Goal: Use online tool/utility: Utilize a website feature to perform a specific function

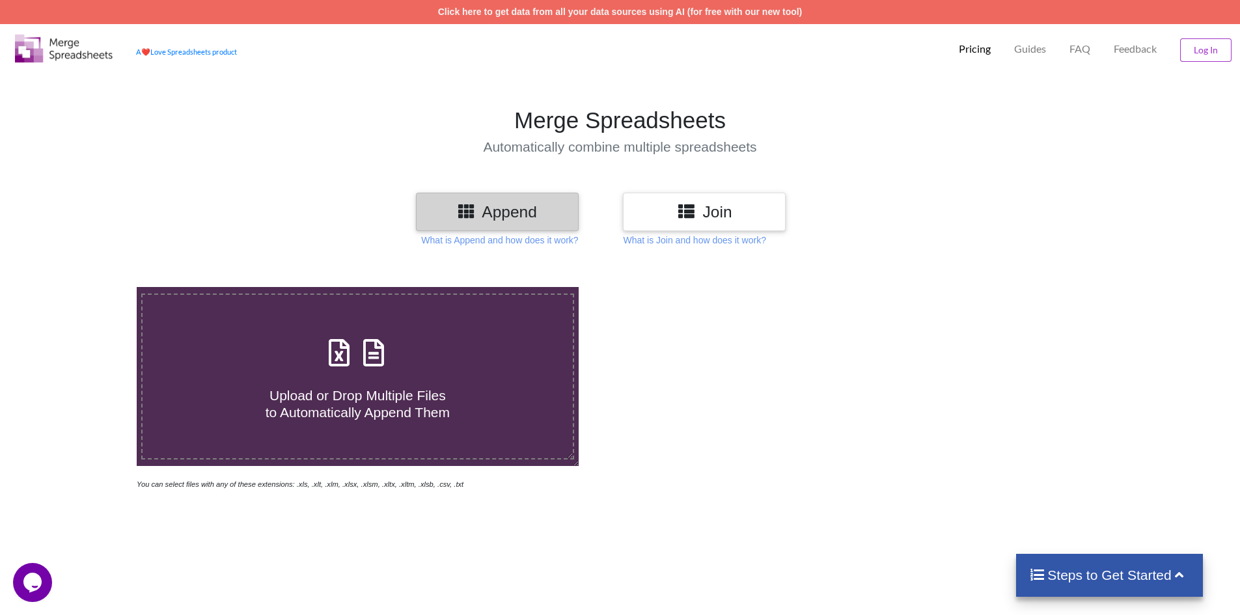
click at [333, 356] on icon at bounding box center [339, 346] width 33 height 27
click at [89, 287] on input "Upload or Drop Multiple Files to Automatically Append Them" at bounding box center [89, 287] width 0 height 0
type input "C:\fakepath\table-data.csv"
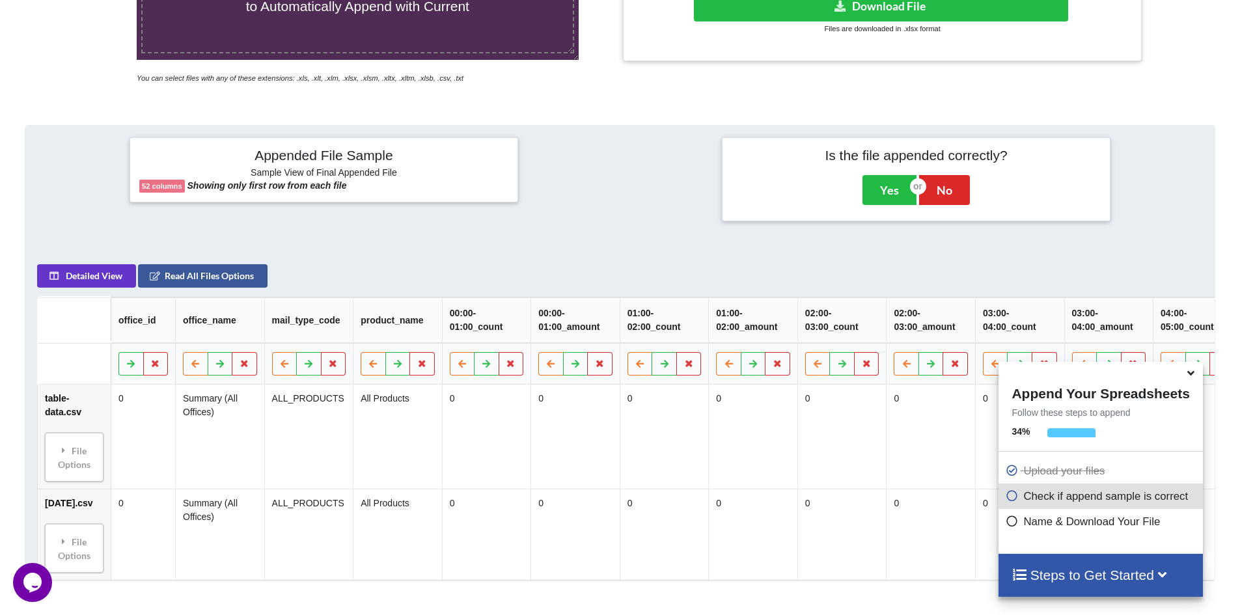
scroll to position [211, 0]
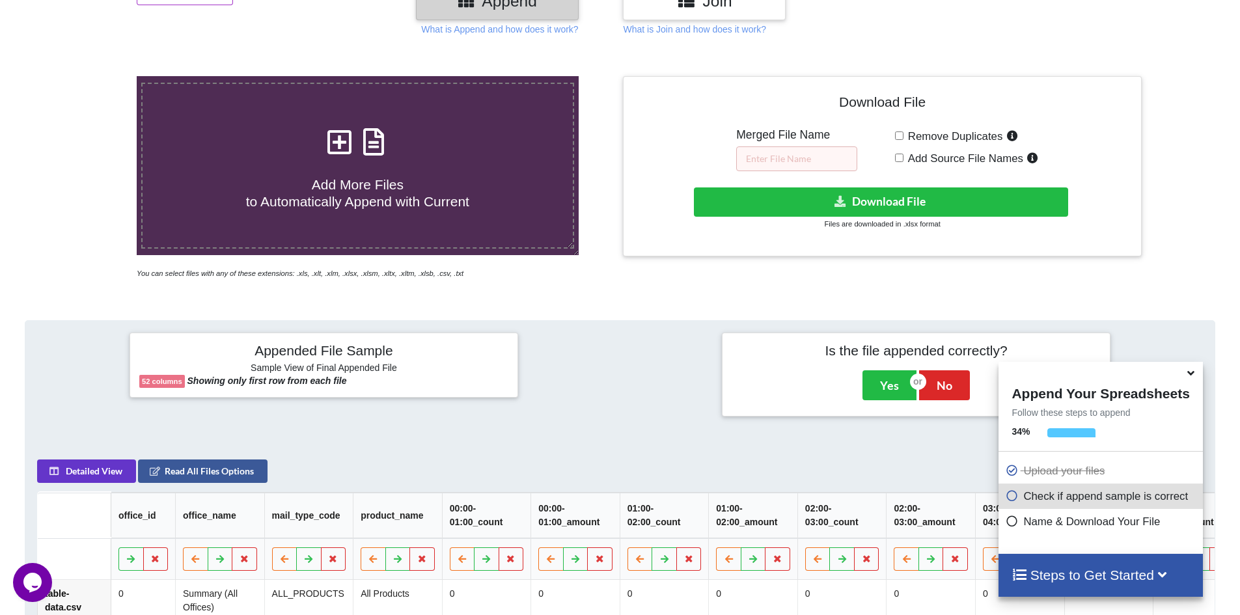
click at [1169, 570] on icon at bounding box center [1162, 574] width 16 height 14
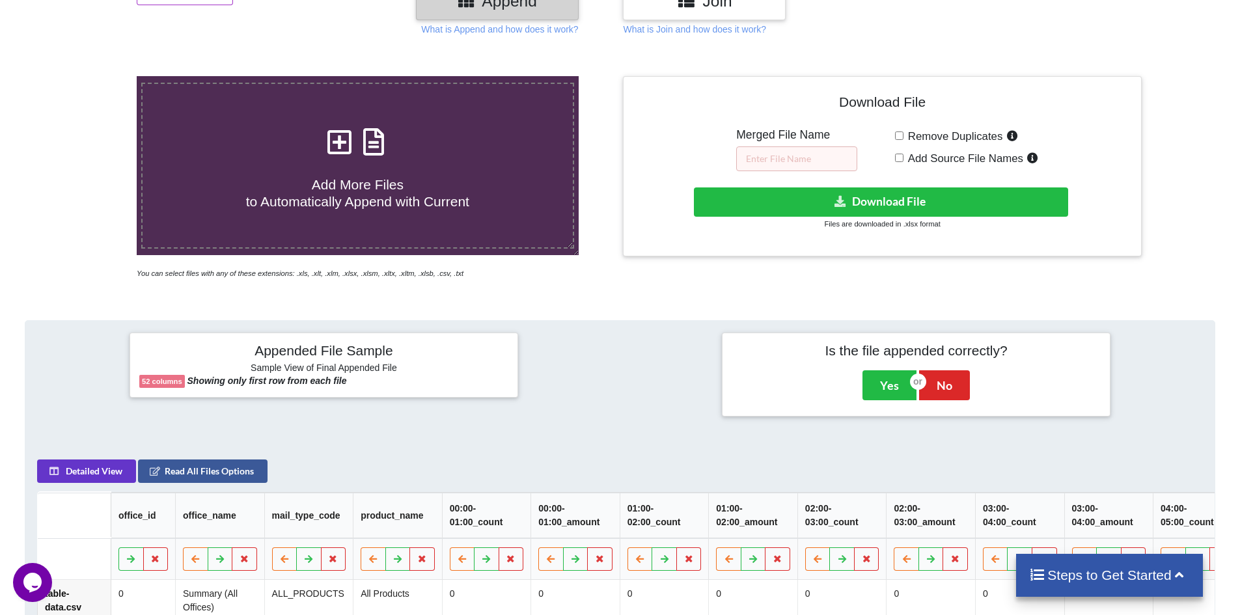
click at [1169, 570] on h4 "Steps to Get Started" at bounding box center [1109, 575] width 161 height 16
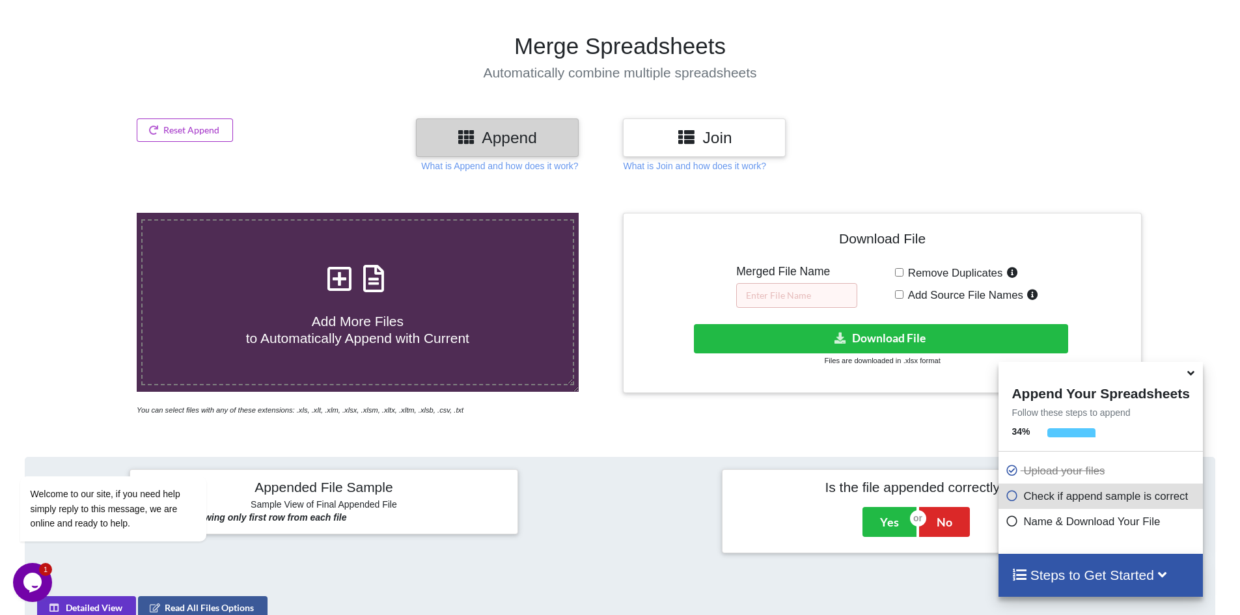
scroll to position [19, 0]
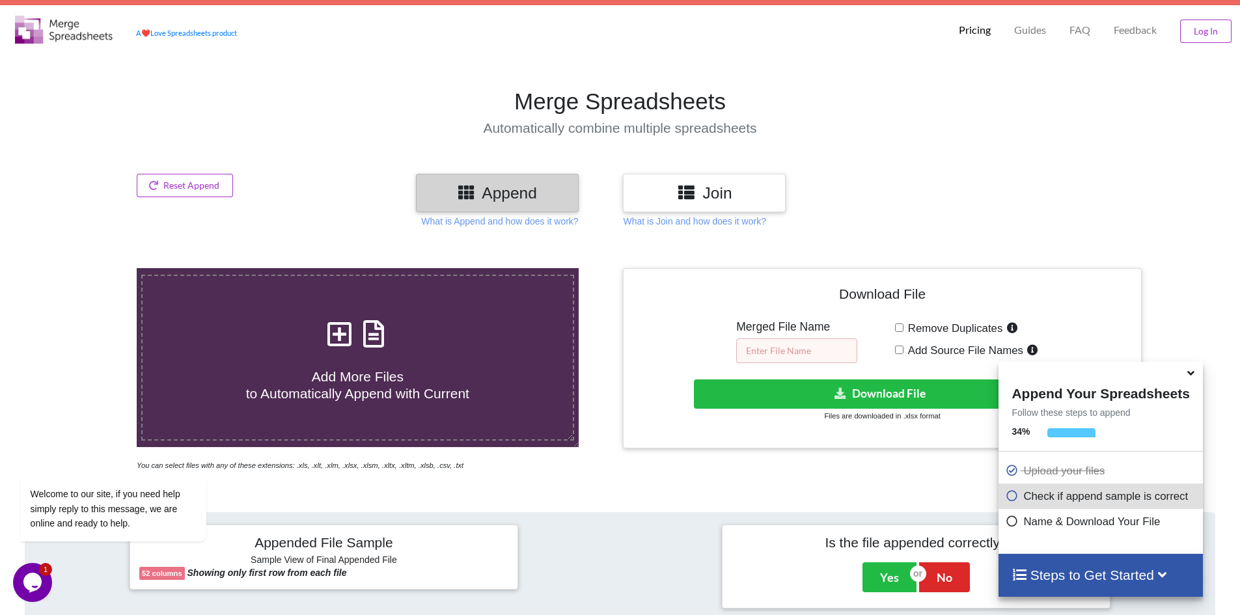
click at [806, 349] on input "text" at bounding box center [796, 351] width 121 height 25
click at [897, 331] on input "Remove Duplicates" at bounding box center [899, 328] width 8 height 8
checkbox input "true"
click at [802, 346] on input "text" at bounding box center [796, 351] width 121 height 25
type input "hrlo"
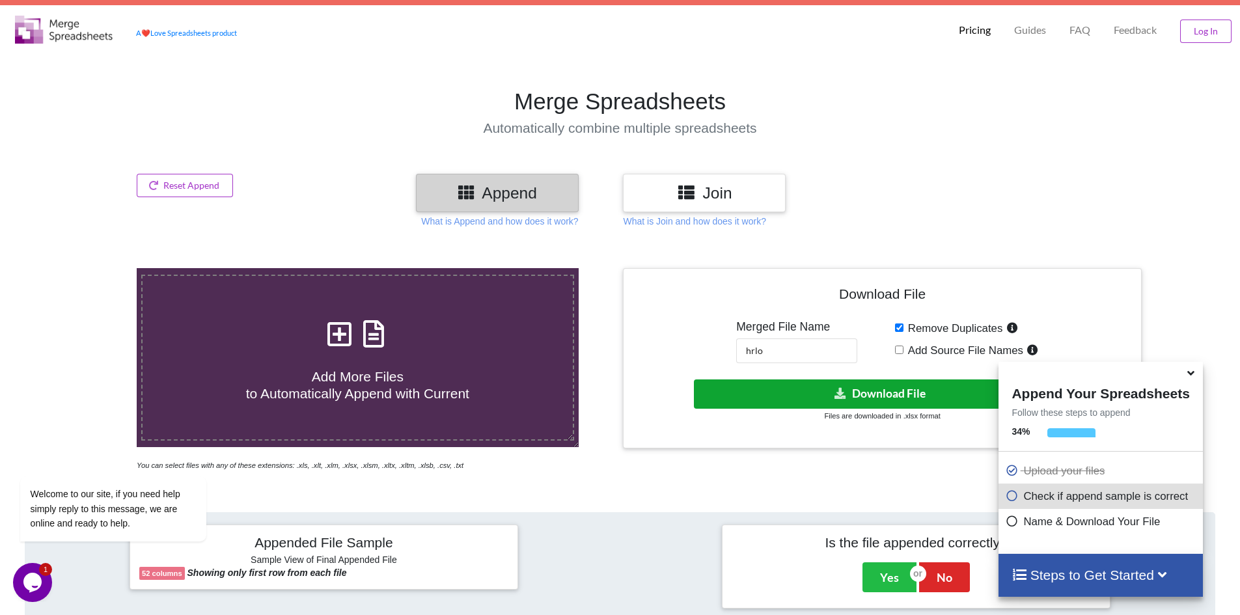
click at [826, 393] on button "Download File" at bounding box center [881, 394] width 374 height 29
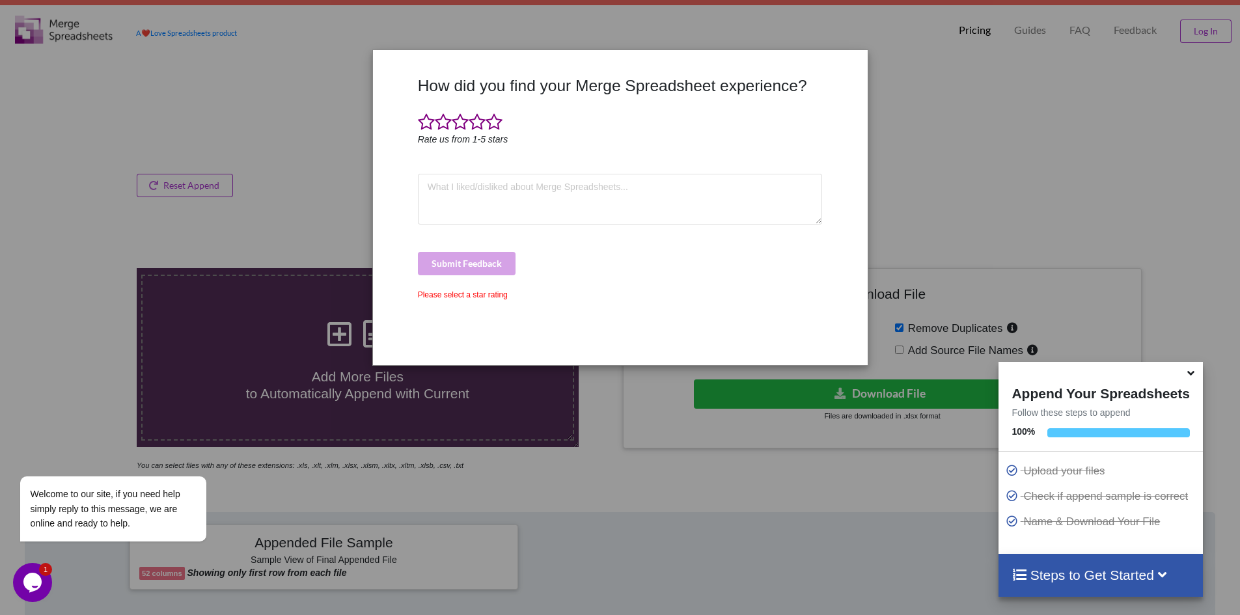
click at [262, 383] on div "How did you find your Merge Spreadsheet experience? Rate us from 1-5 stars Subm…" at bounding box center [620, 307] width 1240 height 615
click at [331, 346] on div "How did you find your Merge Spreadsheet experience? Rate us from 1-5 stars Subm…" at bounding box center [620, 307] width 1240 height 615
click at [587, 201] on textarea at bounding box center [620, 199] width 405 height 51
click at [459, 123] on span at bounding box center [460, 122] width 17 height 18
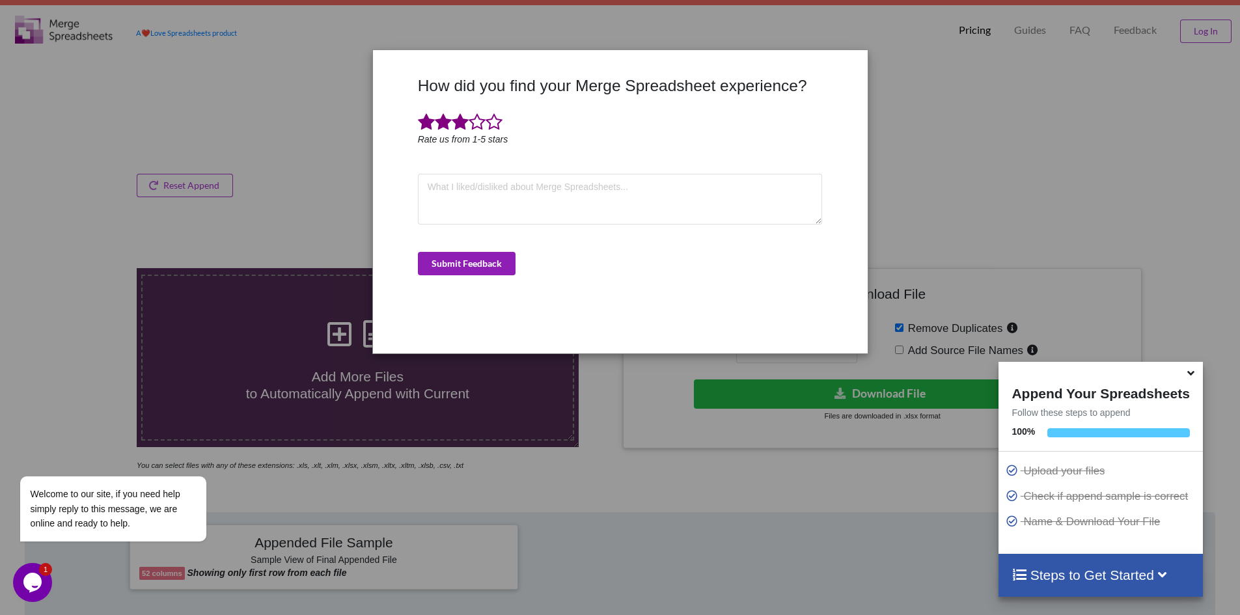
click at [471, 262] on button "Submit Feedback" at bounding box center [467, 263] width 98 height 23
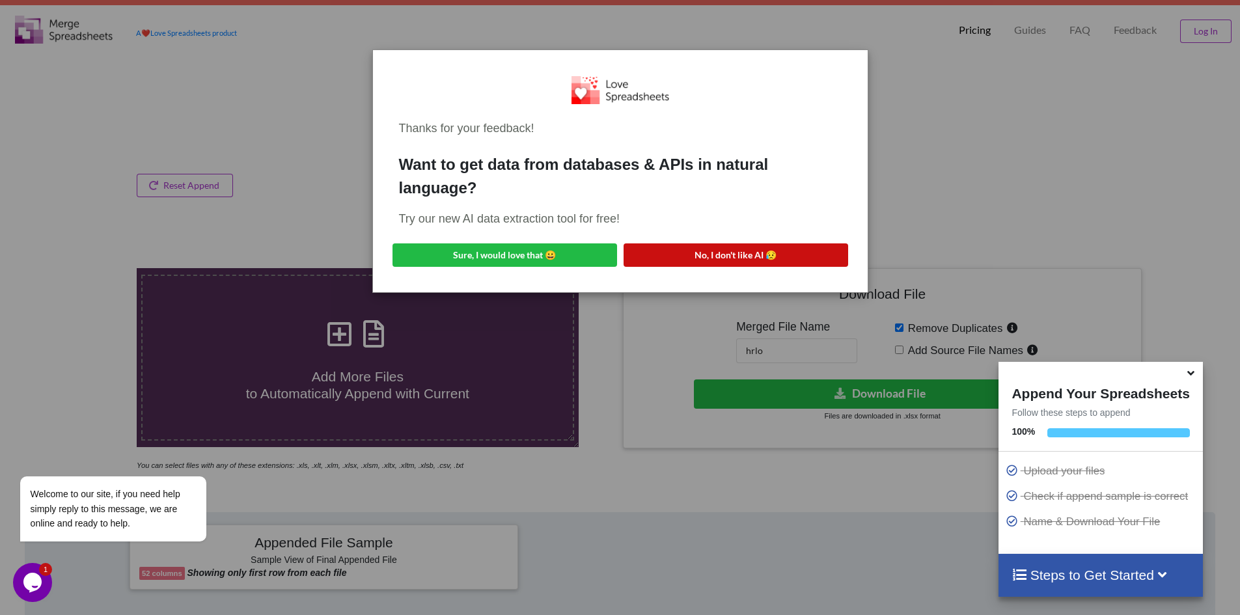
click at [713, 253] on button "No, I don't like AI 😥" at bounding box center [736, 255] width 225 height 23
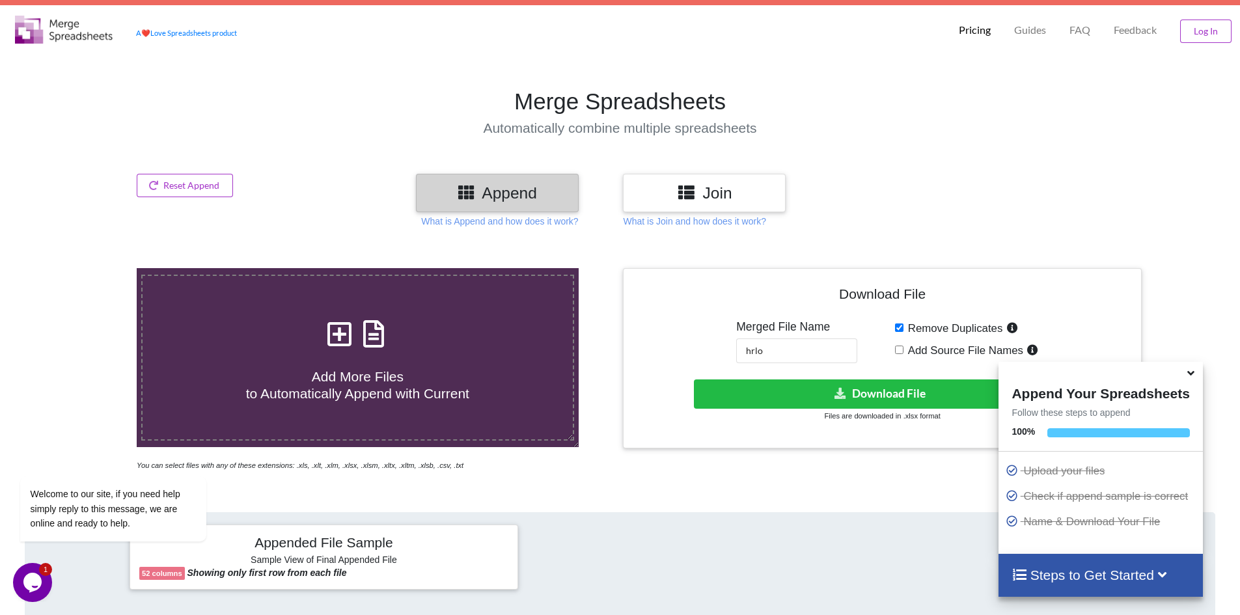
click at [385, 318] on icon at bounding box center [373, 327] width 33 height 27
click at [89, 268] on input "Add More Files to Automatically Append with Current" at bounding box center [89, 268] width 0 height 0
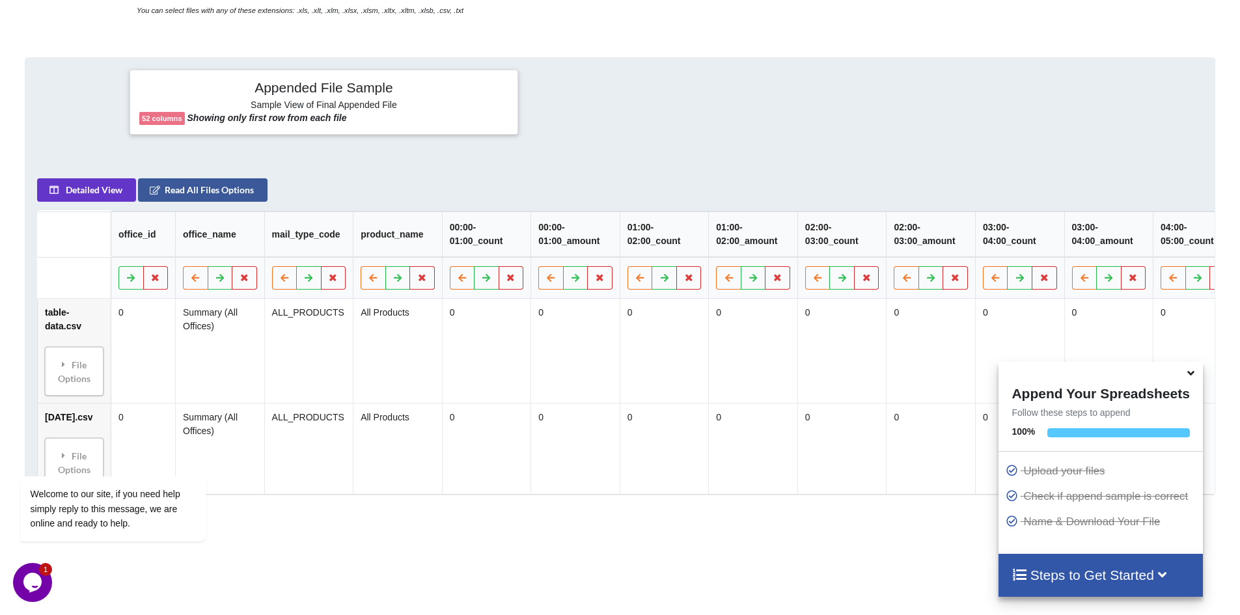
scroll to position [475, 0]
click at [1167, 570] on icon at bounding box center [1162, 574] width 16 height 14
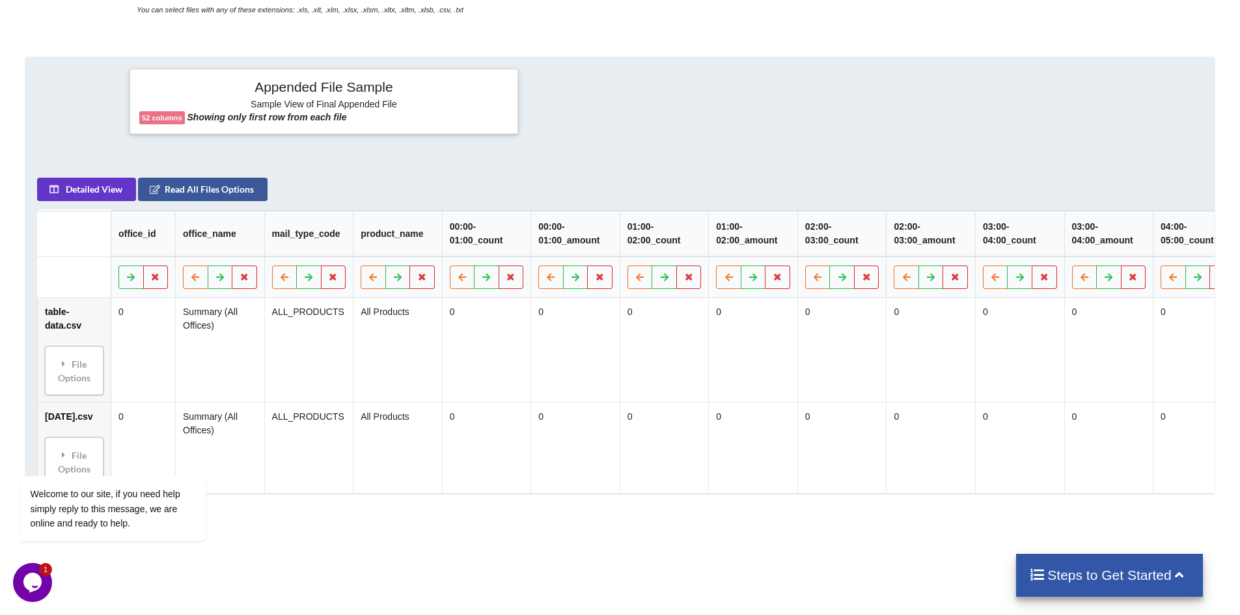
click at [1108, 575] on h4 "Steps to Get Started" at bounding box center [1109, 575] width 161 height 16
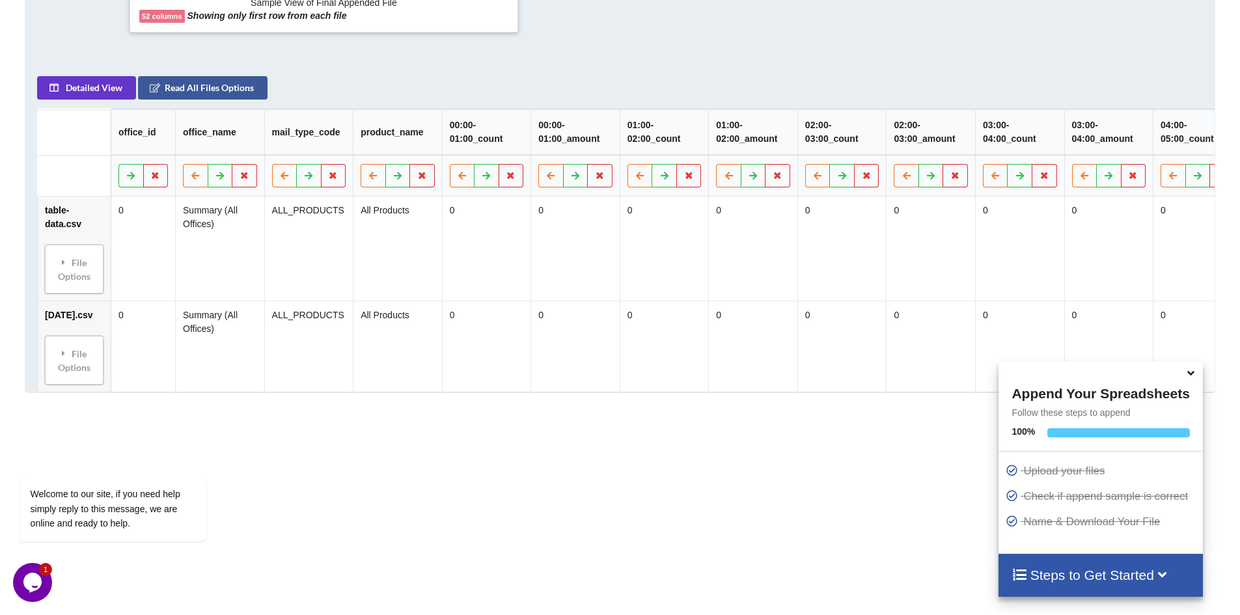
scroll to position [648, 0]
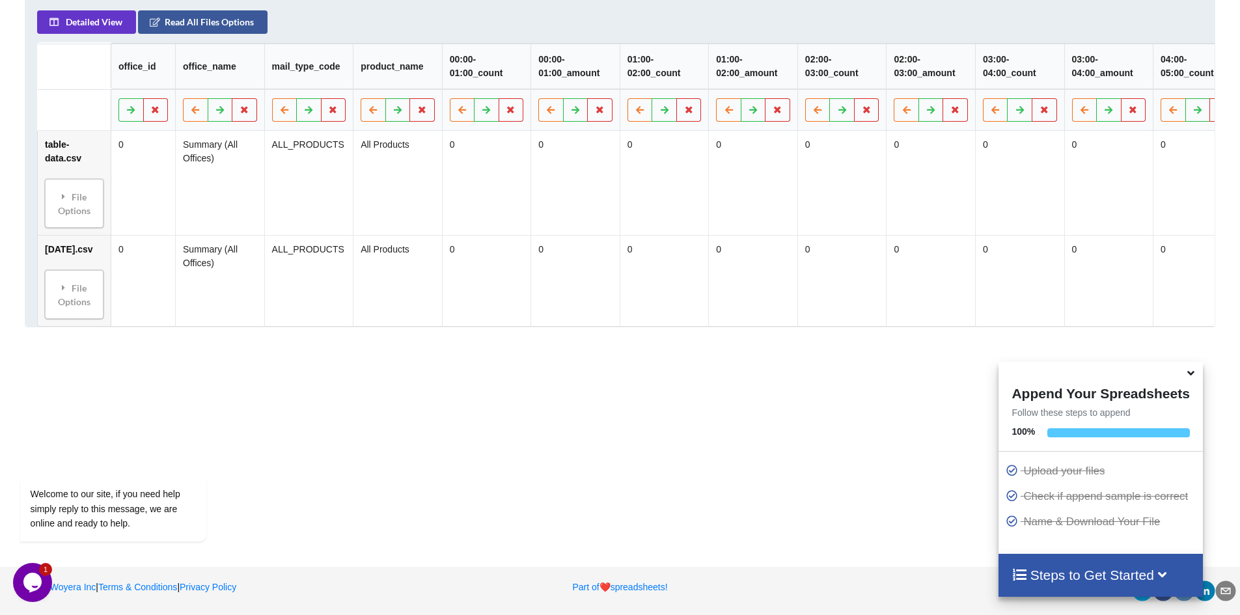
click at [1016, 574] on icon at bounding box center [1020, 574] width 16 height 14
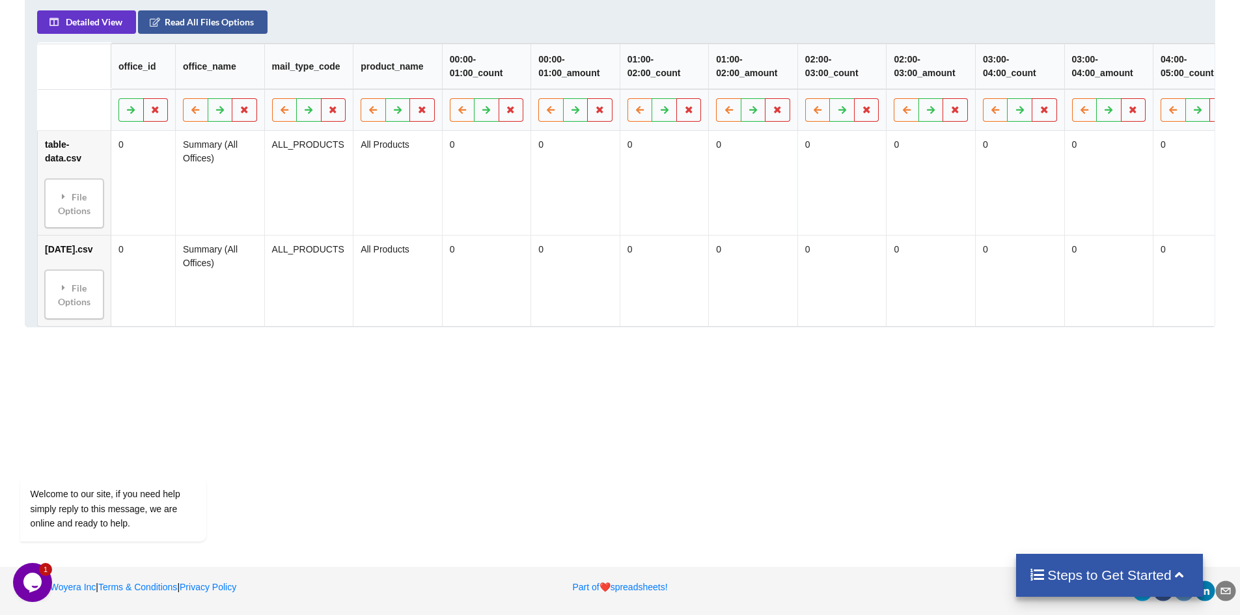
click at [1029, 570] on icon at bounding box center [1037, 574] width 16 height 14
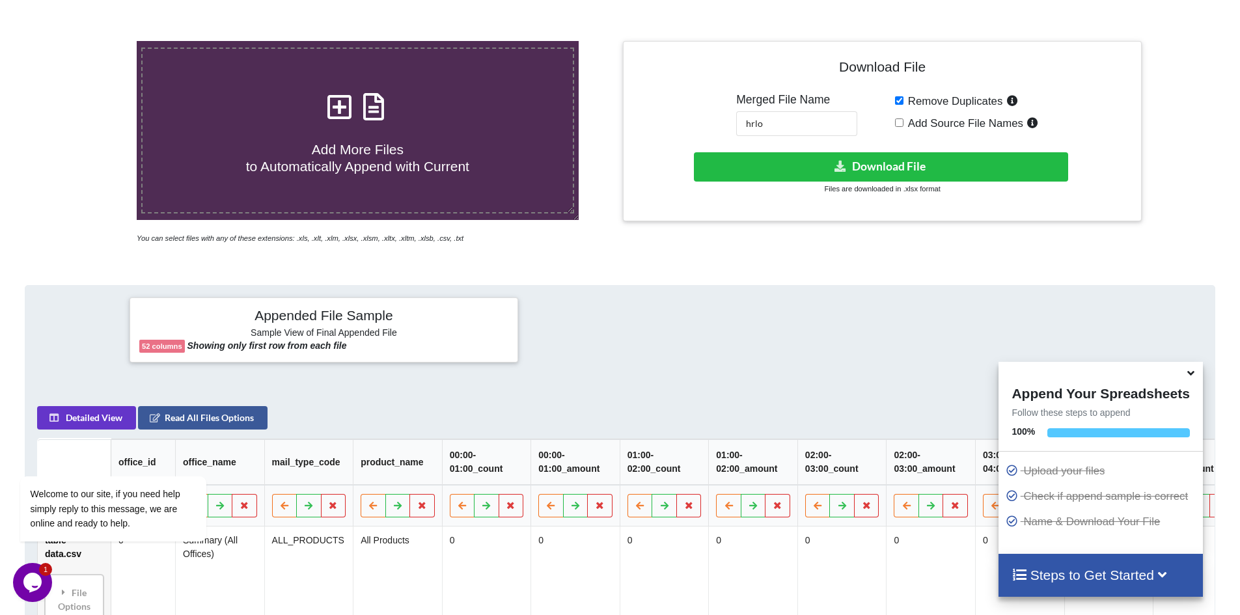
scroll to position [128, 0]
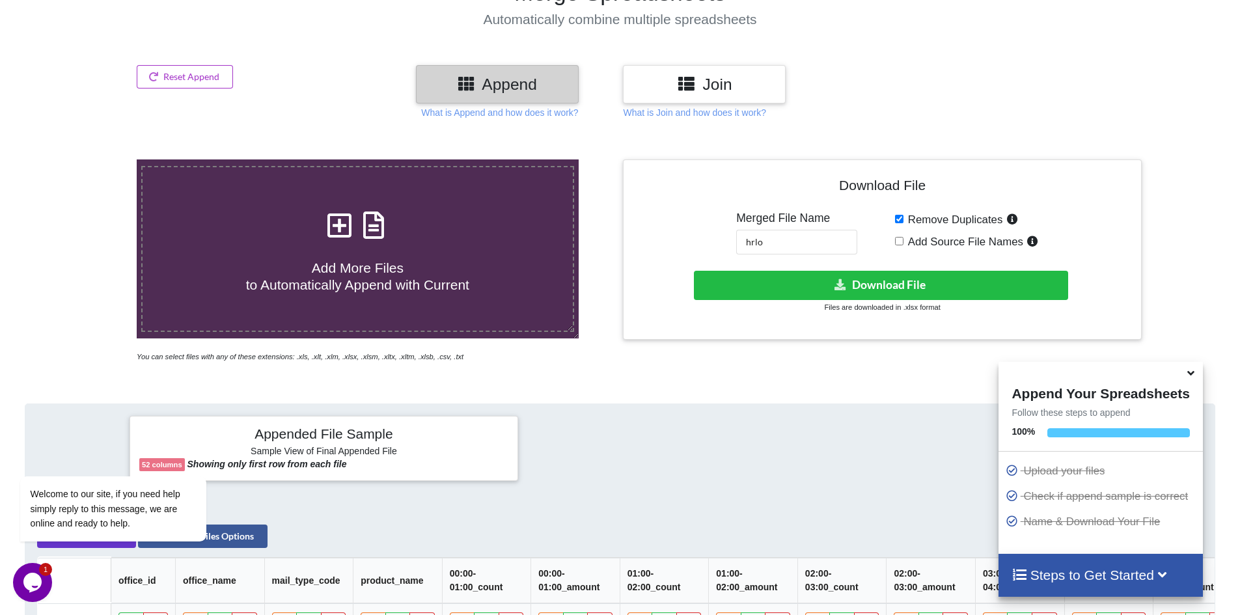
click at [900, 219] on input "Remove Duplicates" at bounding box center [899, 219] width 8 height 8
checkbox input "false"
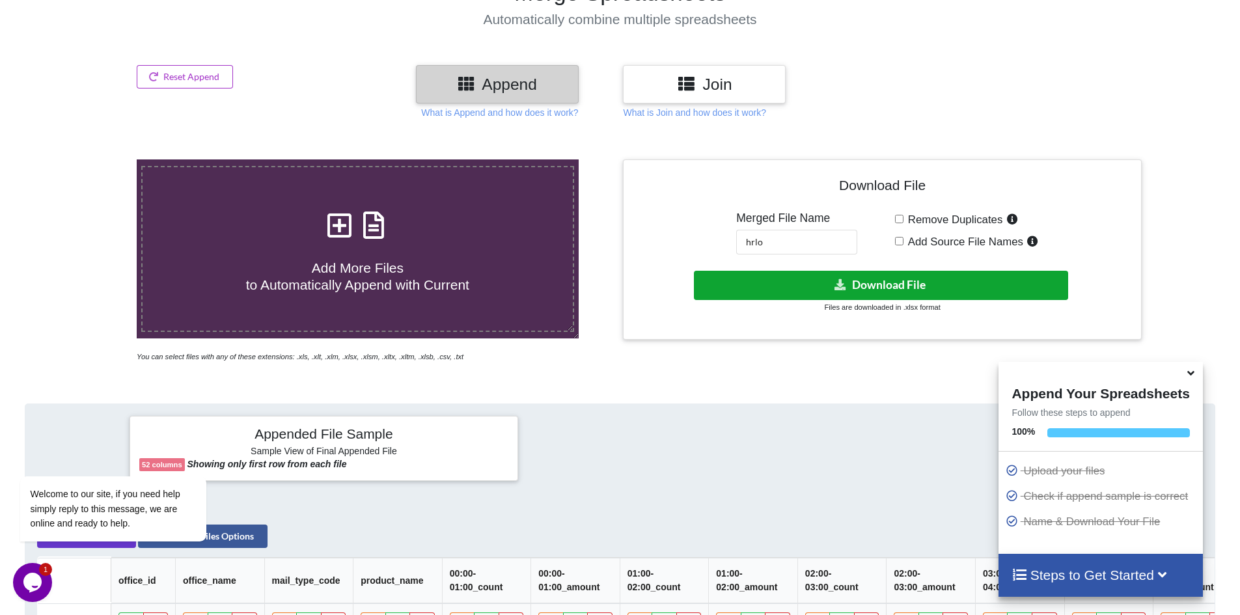
click at [809, 280] on button "Download File" at bounding box center [881, 285] width 374 height 29
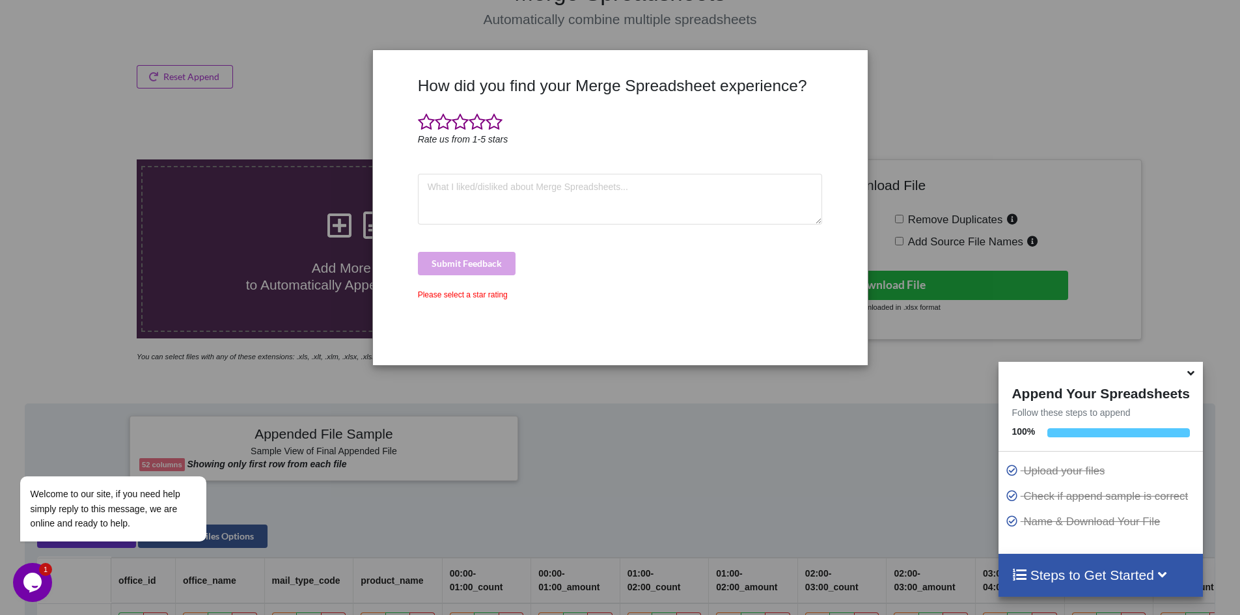
click at [1016, 41] on div "How did you find your Merge Spreadsheet experience? Rate us from 1-5 stars Subm…" at bounding box center [620, 307] width 1240 height 615
click at [461, 301] on div "How did you find your Merge Spreadsheet experience? Rate us from 1-5 stars Subm…" at bounding box center [620, 215] width 411 height 279
